Goal: Information Seeking & Learning: Learn about a topic

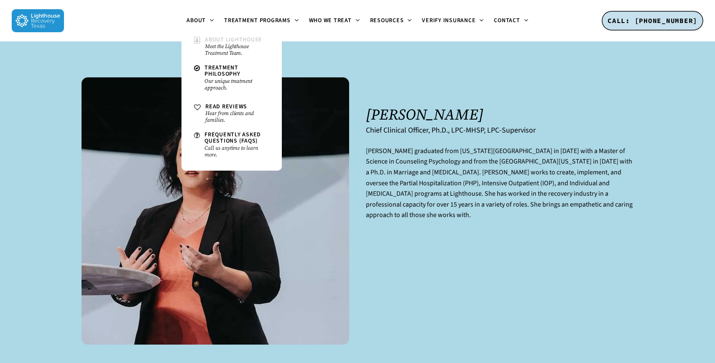
click at [227, 44] on small "Meet the Lighthouse Treatment Team." at bounding box center [237, 49] width 64 height 13
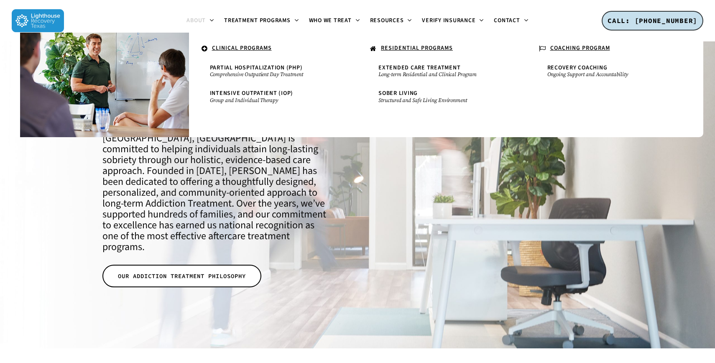
click at [403, 47] on u "RESIDENTIAL PROGRAMS" at bounding box center [417, 48] width 72 height 8
click at [410, 47] on u "RESIDENTIAL PROGRAMS" at bounding box center [417, 48] width 72 height 8
click at [406, 46] on u "RESIDENTIAL PROGRAMS" at bounding box center [417, 48] width 72 height 8
click at [404, 64] on span "Extended Care Treatment" at bounding box center [419, 68] width 82 height 8
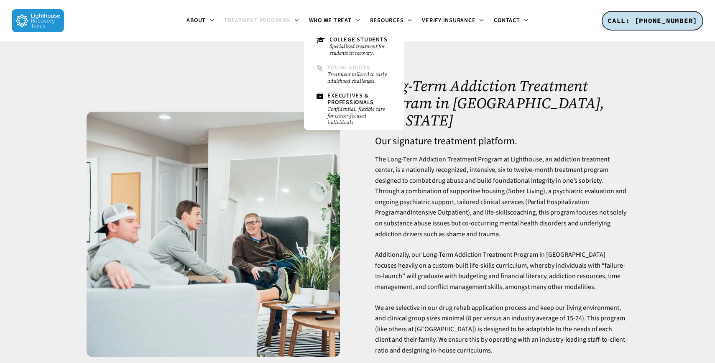
click at [335, 69] on span "Young Adults" at bounding box center [348, 68] width 43 height 8
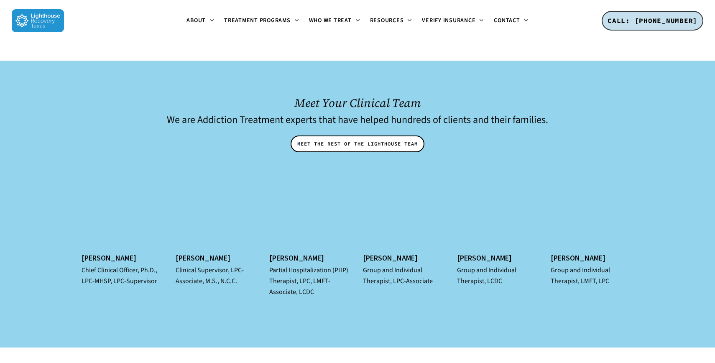
scroll to position [3650, 0]
